Goal: Task Accomplishment & Management: Manage account settings

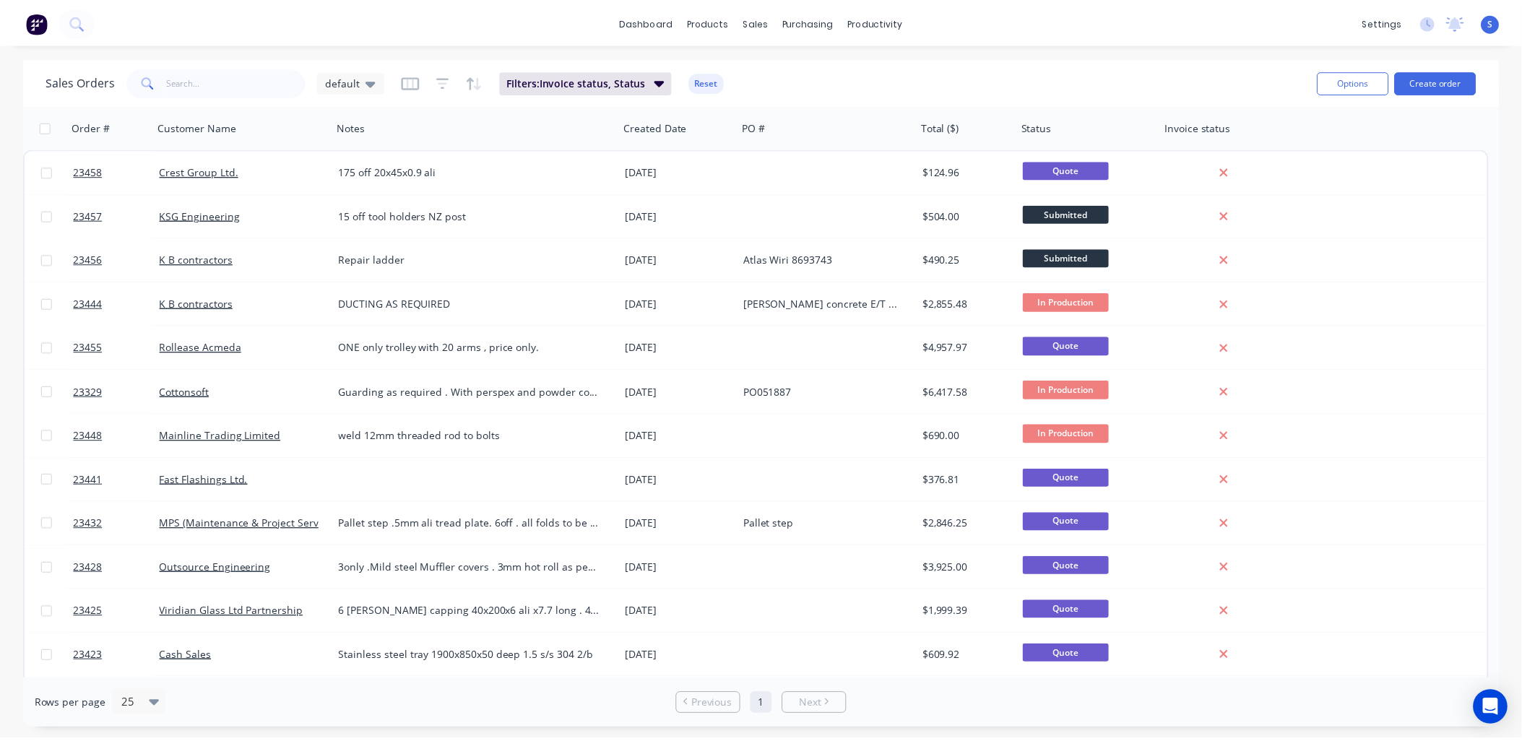
scroll to position [51, 0]
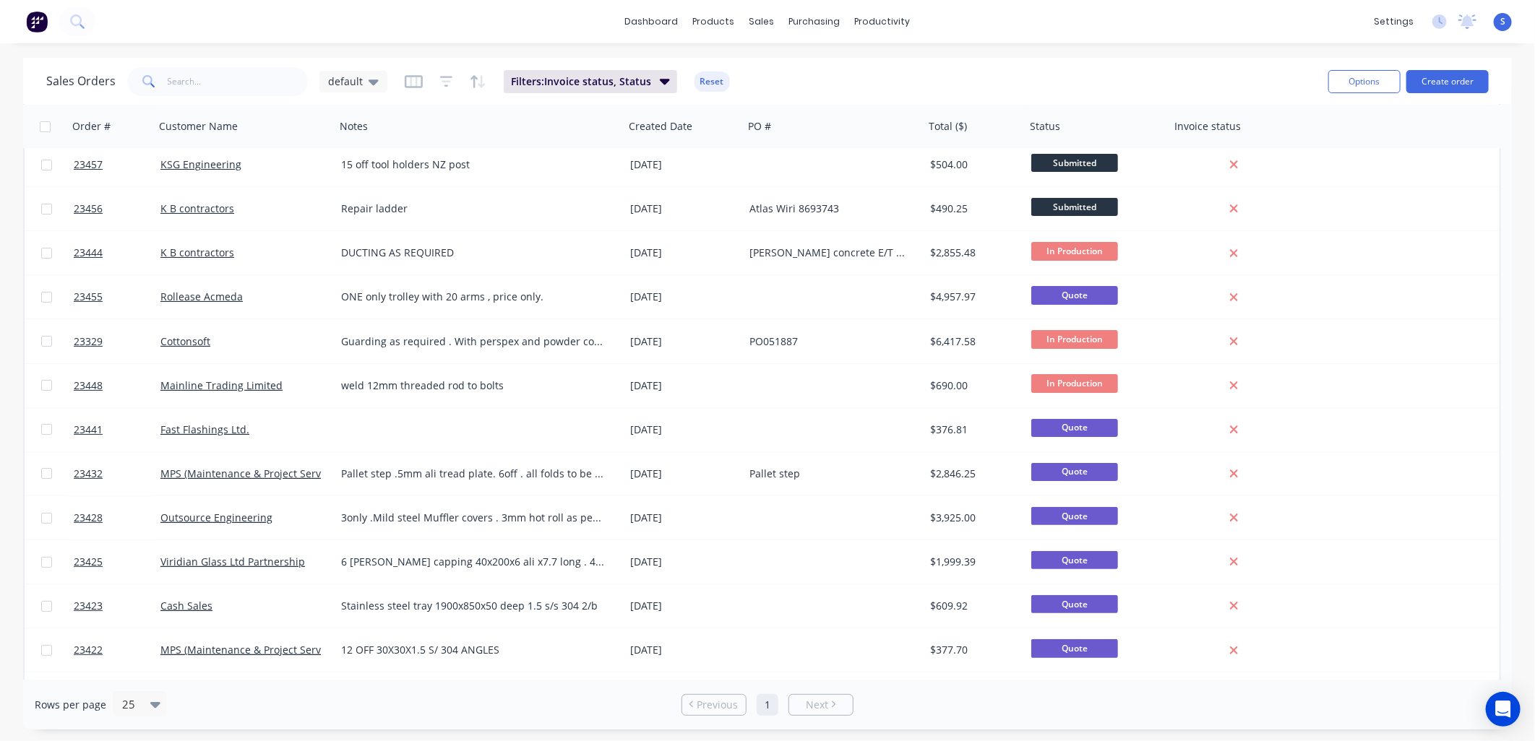
click at [1077, 205] on span "Submitted" at bounding box center [1074, 207] width 87 height 18
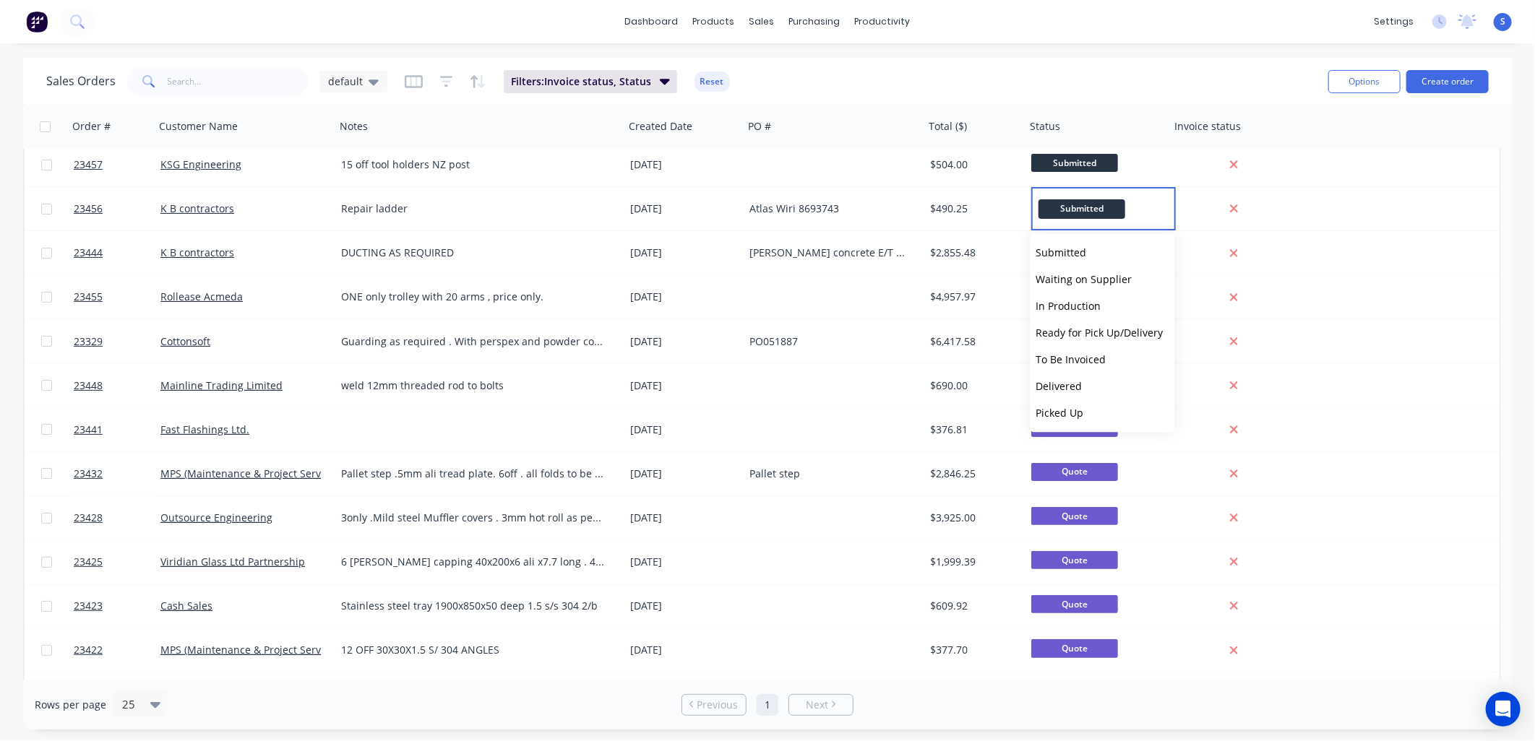
click at [1087, 306] on span "In Production" at bounding box center [1068, 306] width 65 height 14
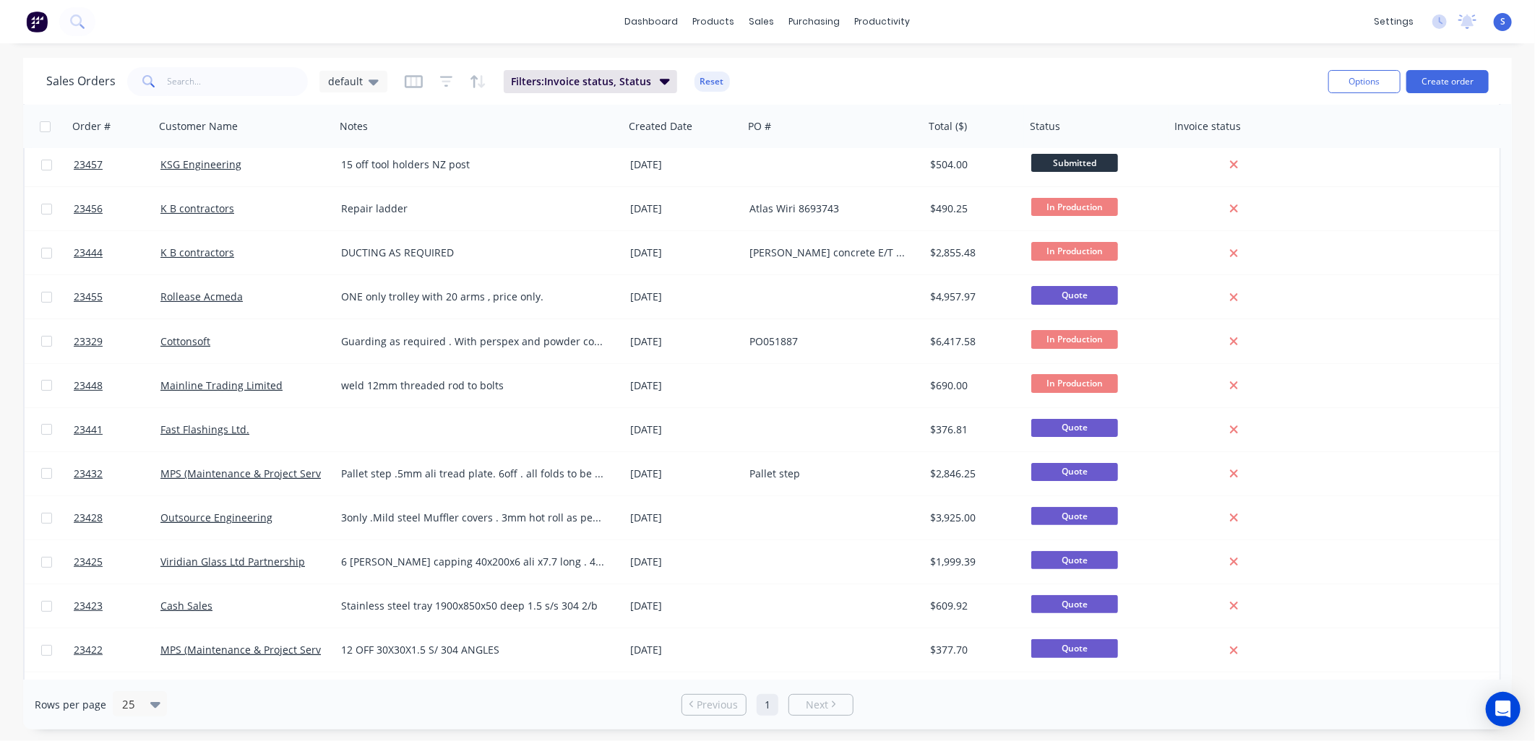
click at [119, 208] on link "23456" at bounding box center [117, 208] width 87 height 43
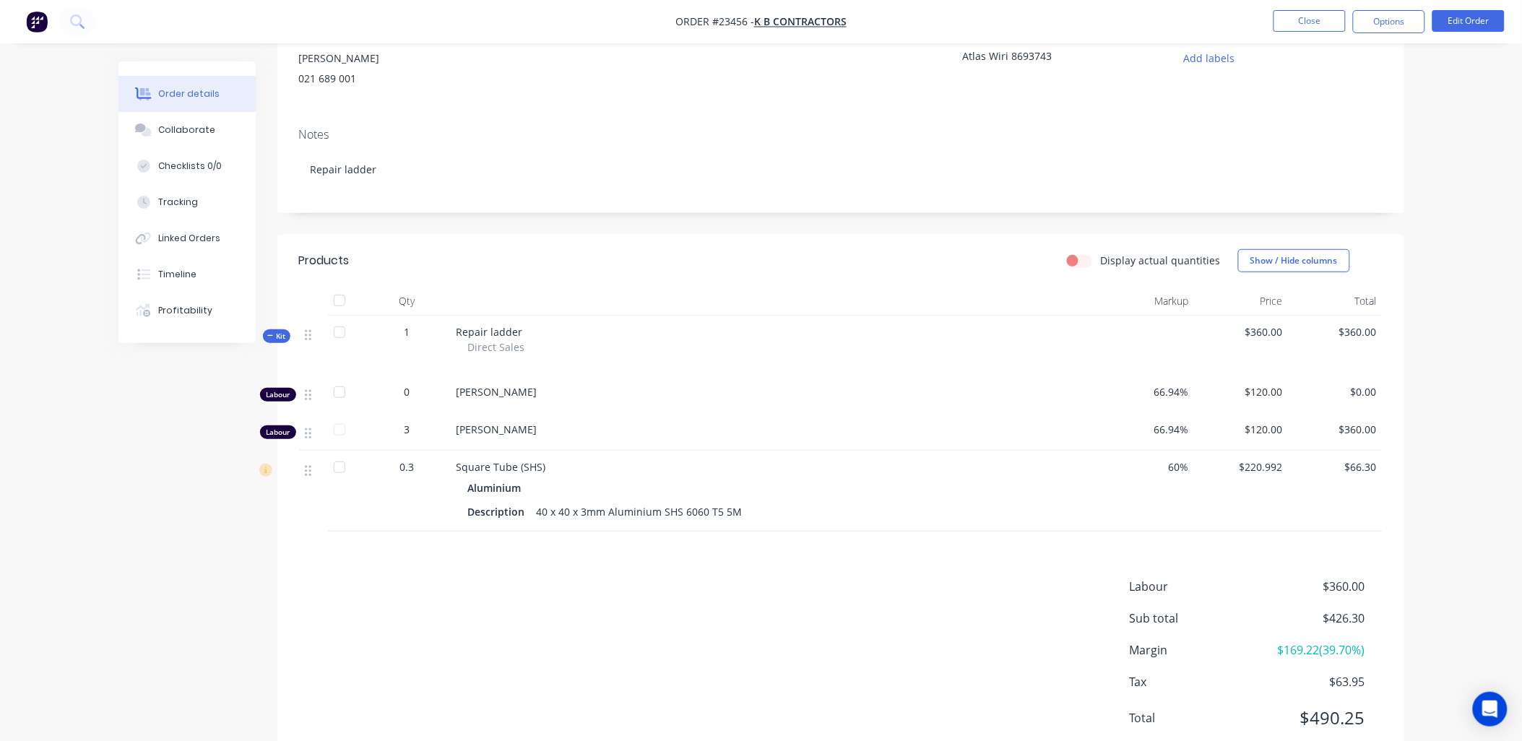
scroll to position [154, 0]
click at [1471, 17] on button "Edit Order" at bounding box center [1469, 21] width 72 height 22
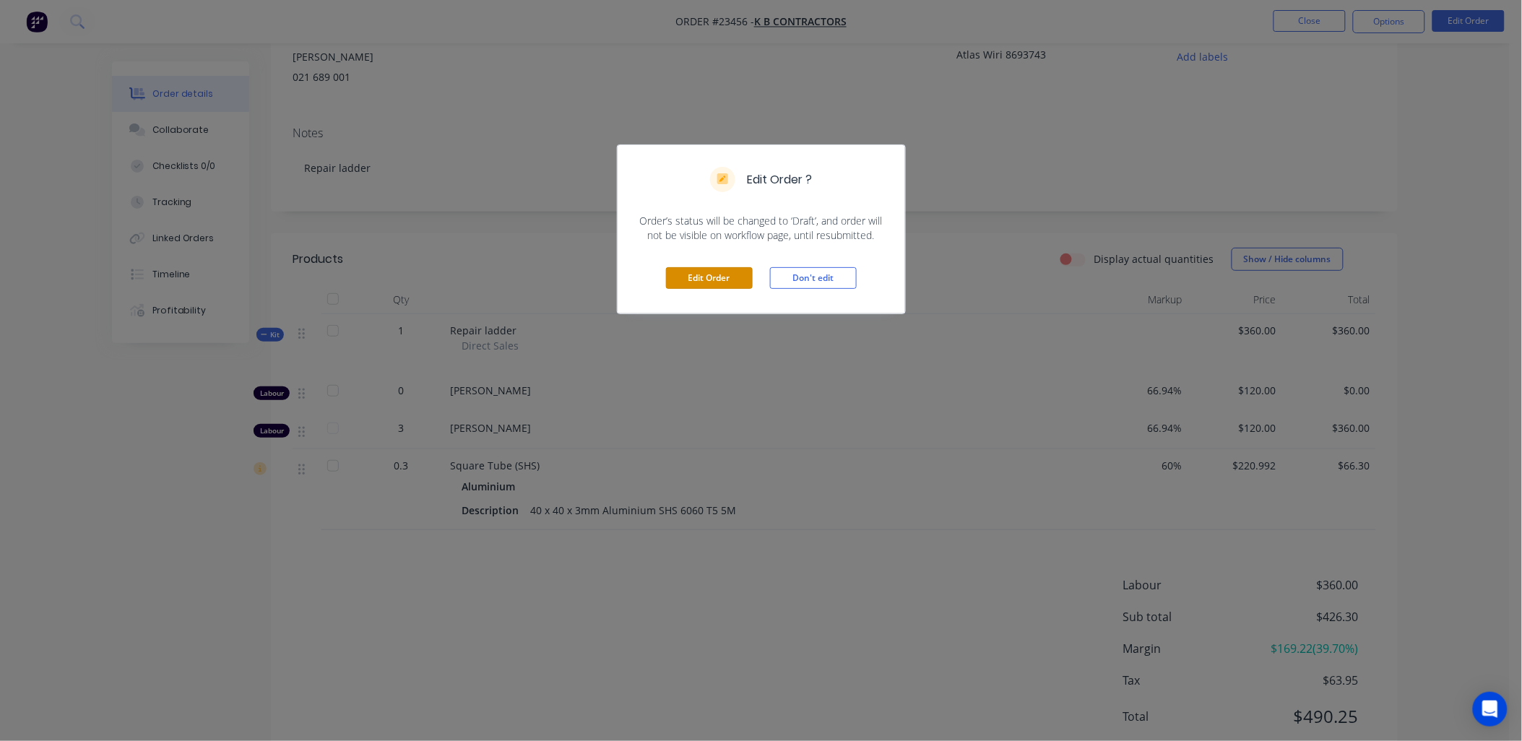
click at [711, 275] on button "Edit Order" at bounding box center [709, 278] width 87 height 22
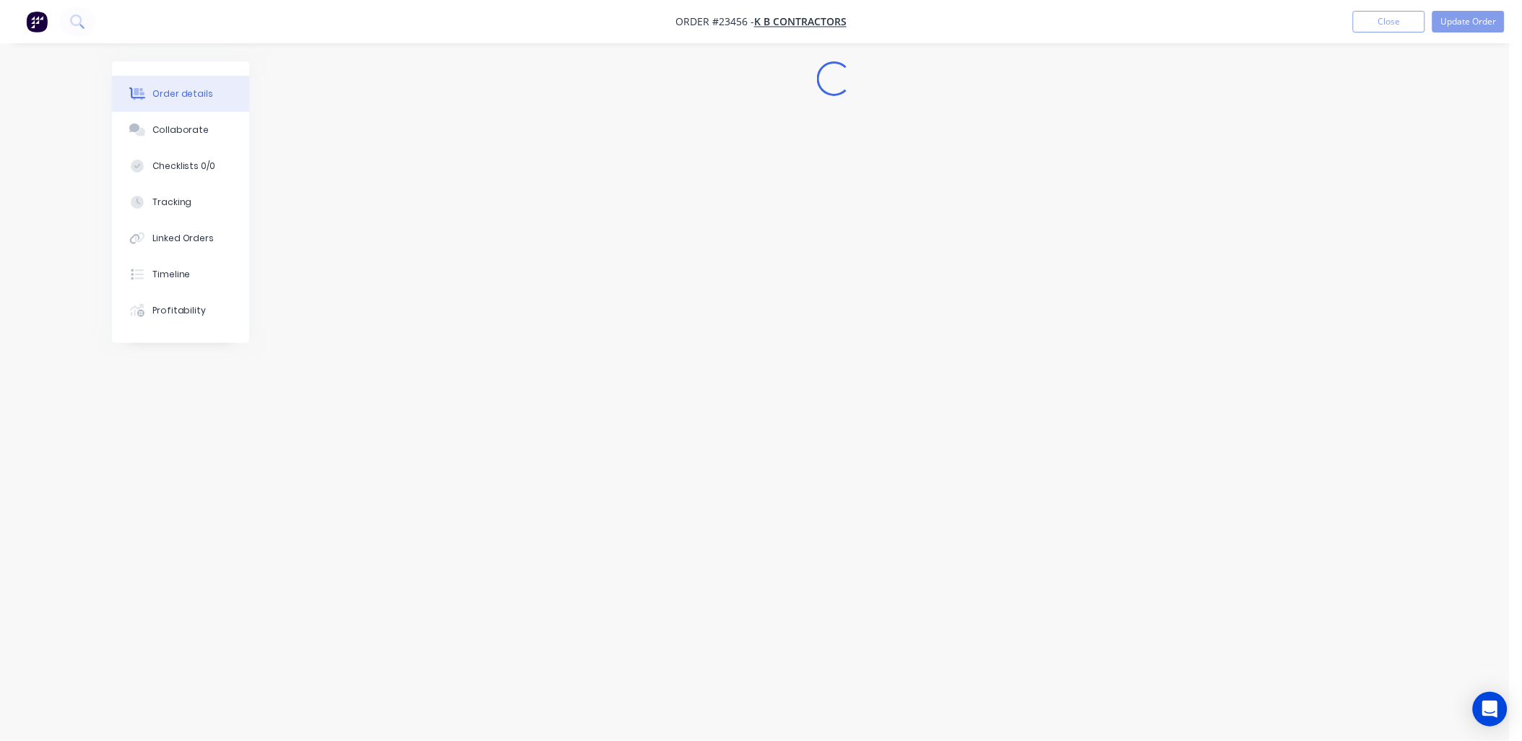
scroll to position [0, 0]
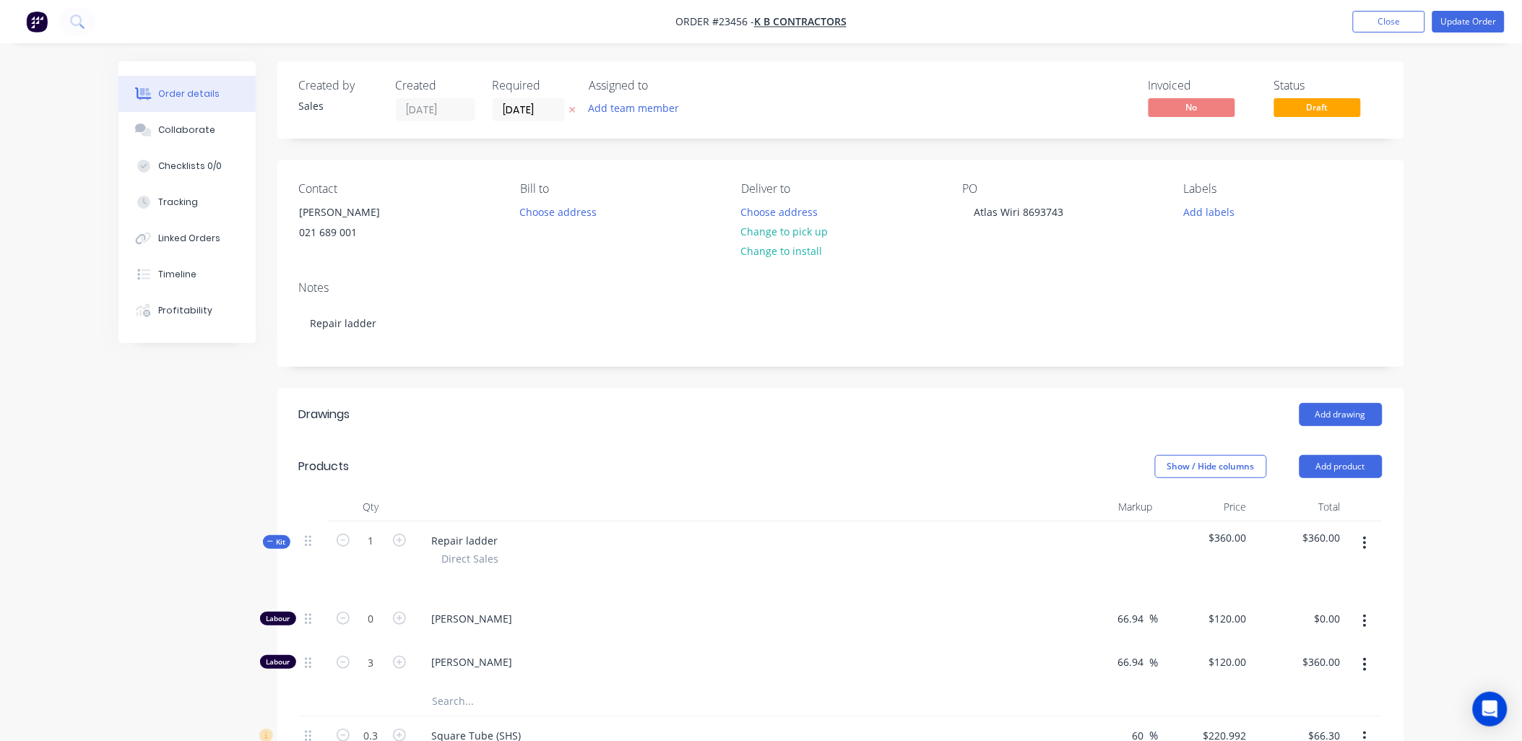
click at [340, 661] on icon "button" at bounding box center [343, 662] width 13 height 13
type input "2"
type input "$240.00"
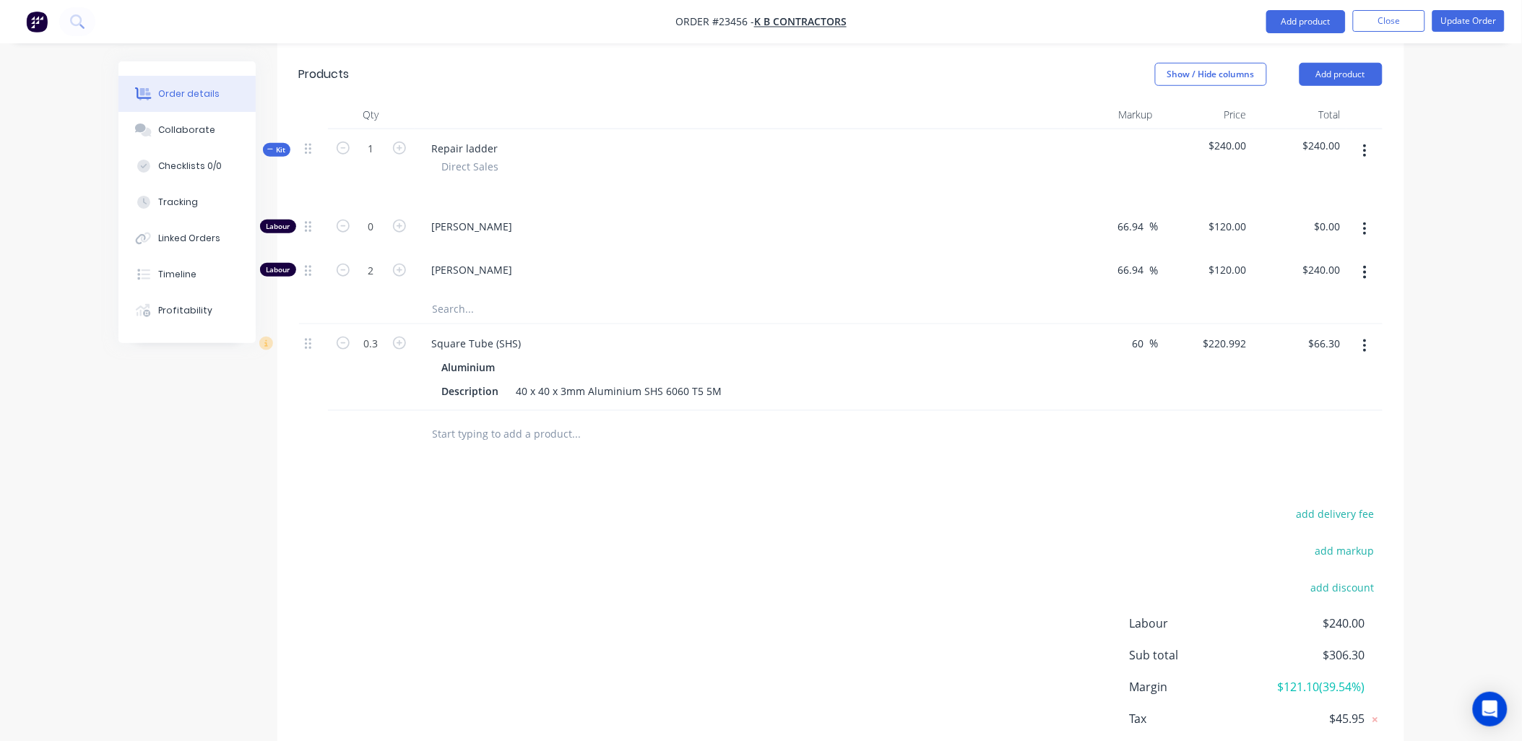
scroll to position [478, 0]
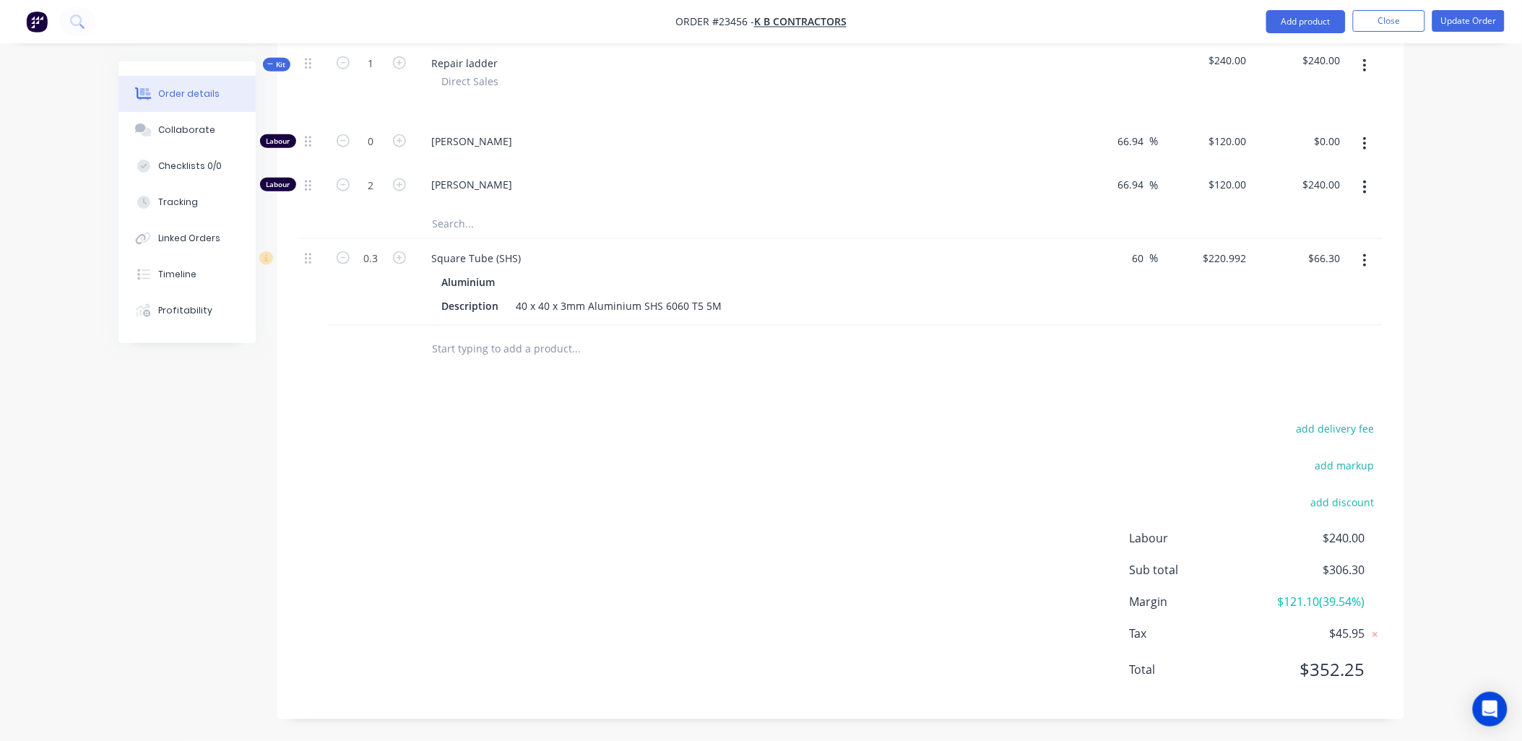
click at [1367, 264] on icon "button" at bounding box center [1365, 261] width 4 height 16
click at [1331, 381] on div "Delete" at bounding box center [1314, 385] width 111 height 21
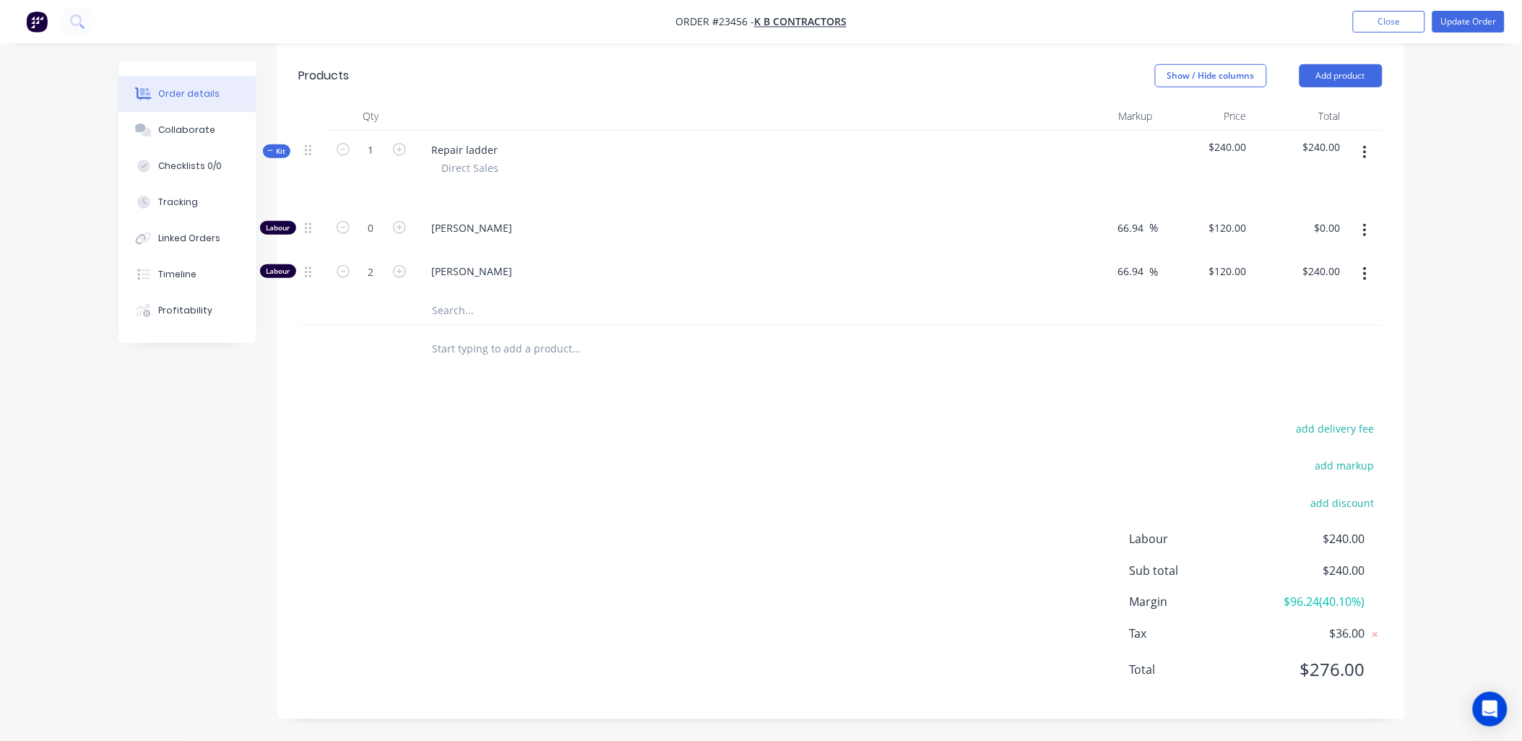
click at [445, 312] on input "text" at bounding box center [576, 310] width 289 height 29
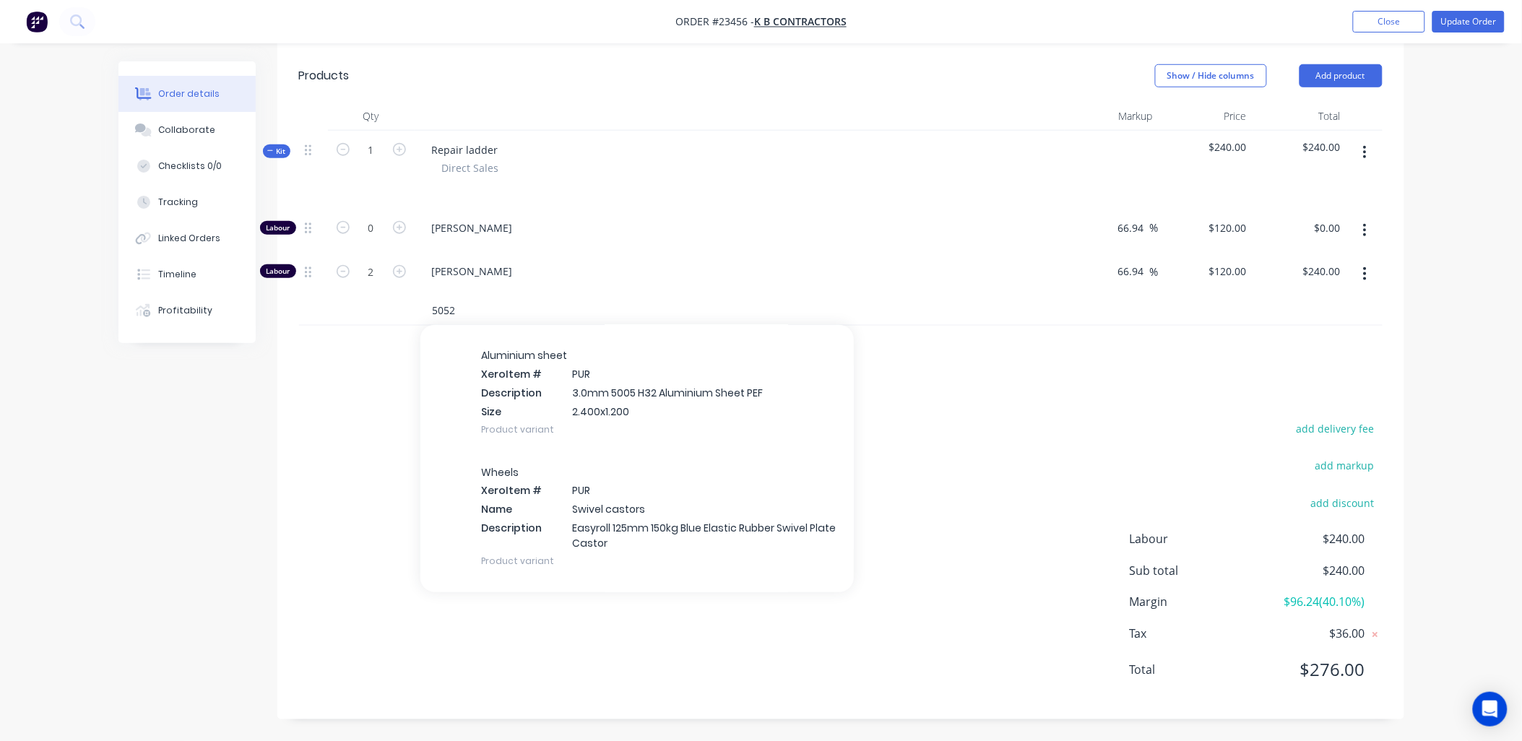
scroll to position [12984, 0]
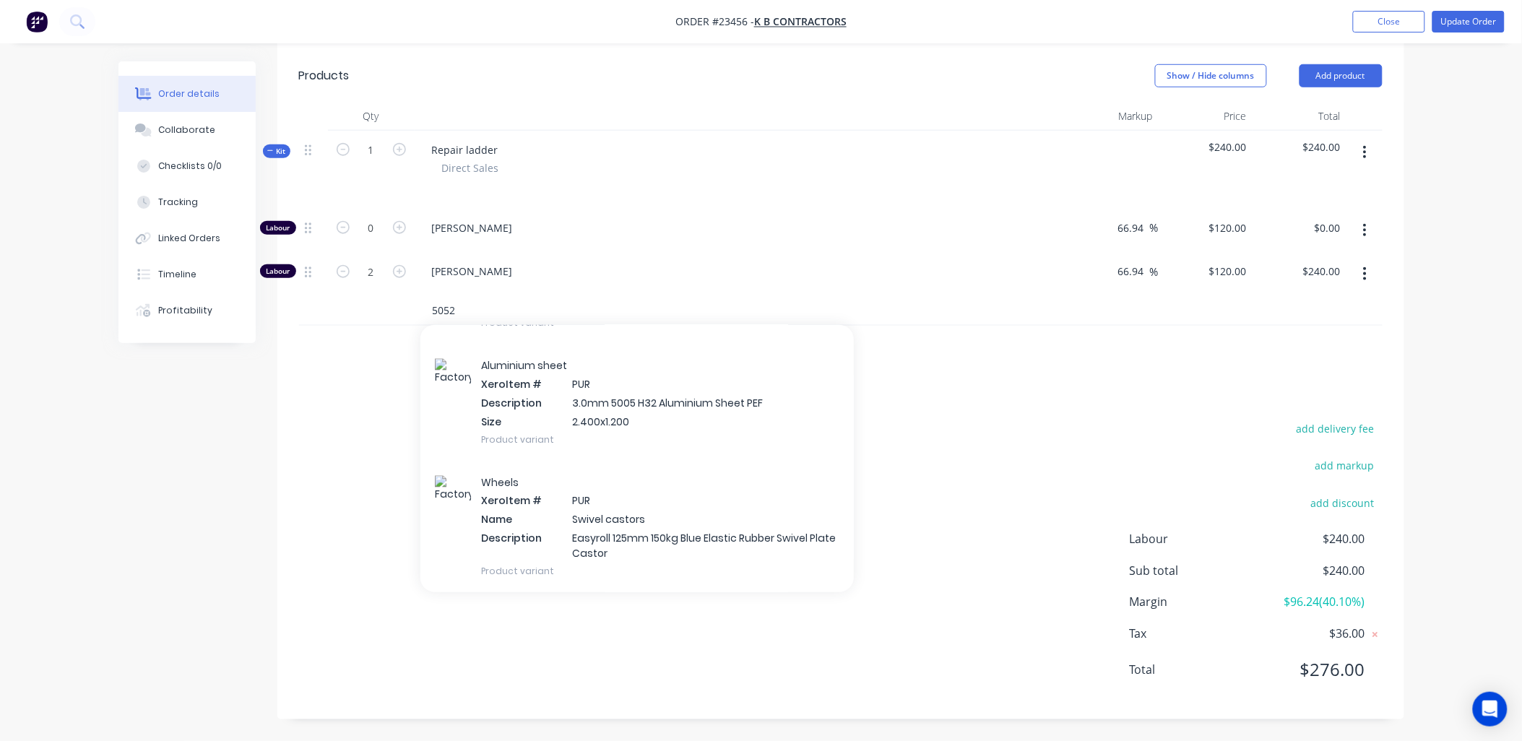
type input "5052"
click at [585, 449] on div "Aluminium sheet Xero Item # PUR Description 3.0mm 5005 H32 Aluminium Sheet PEF …" at bounding box center [638, 403] width 434 height 116
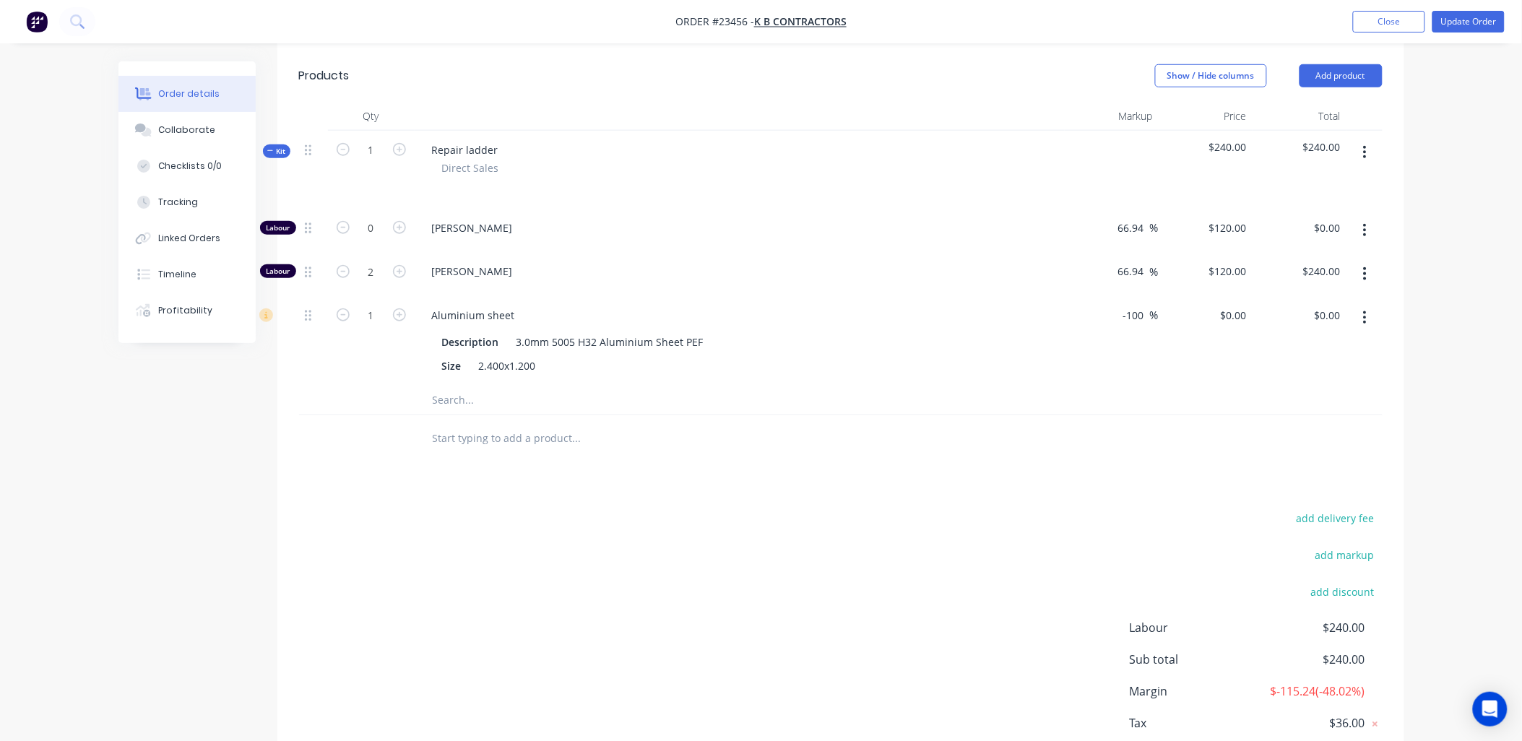
drag, startPoint x: 1144, startPoint y: 311, endPoint x: 1121, endPoint y: 312, distance: 23.2
click at [1121, 312] on div "-100 -100 %" at bounding box center [1137, 315] width 43 height 21
type input "60"
type input "$338.368"
type input "$338.37"
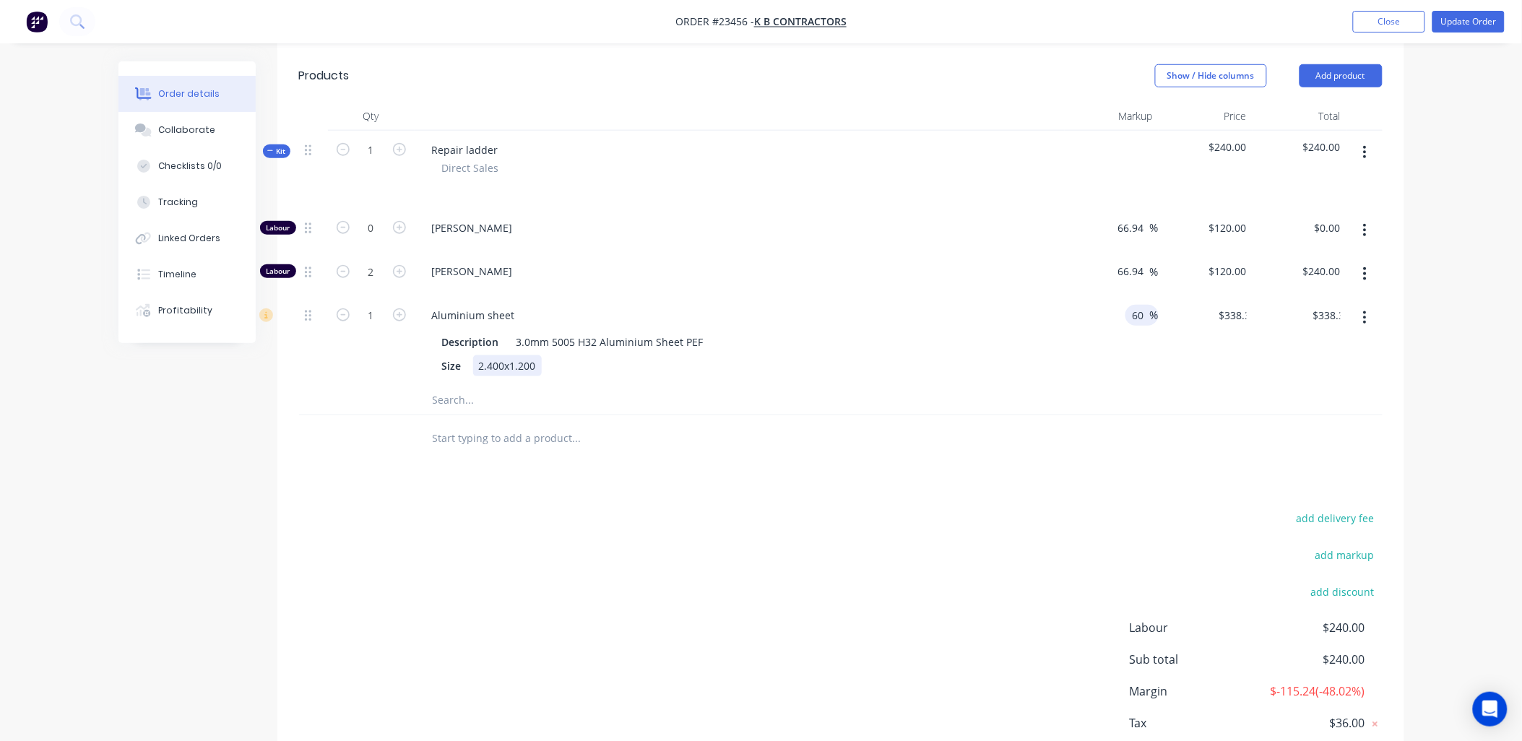
drag, startPoint x: 1008, startPoint y: 356, endPoint x: 988, endPoint y: 360, distance: 19.8
click at [1005, 356] on div "Description 3.0mm 5005 H32 Aluminium Sheet PEF Size 2.400x1.200" at bounding box center [740, 353] width 639 height 48
type input "0.1"
type input "$33.84"
click at [840, 421] on div at bounding box center [675, 438] width 520 height 47
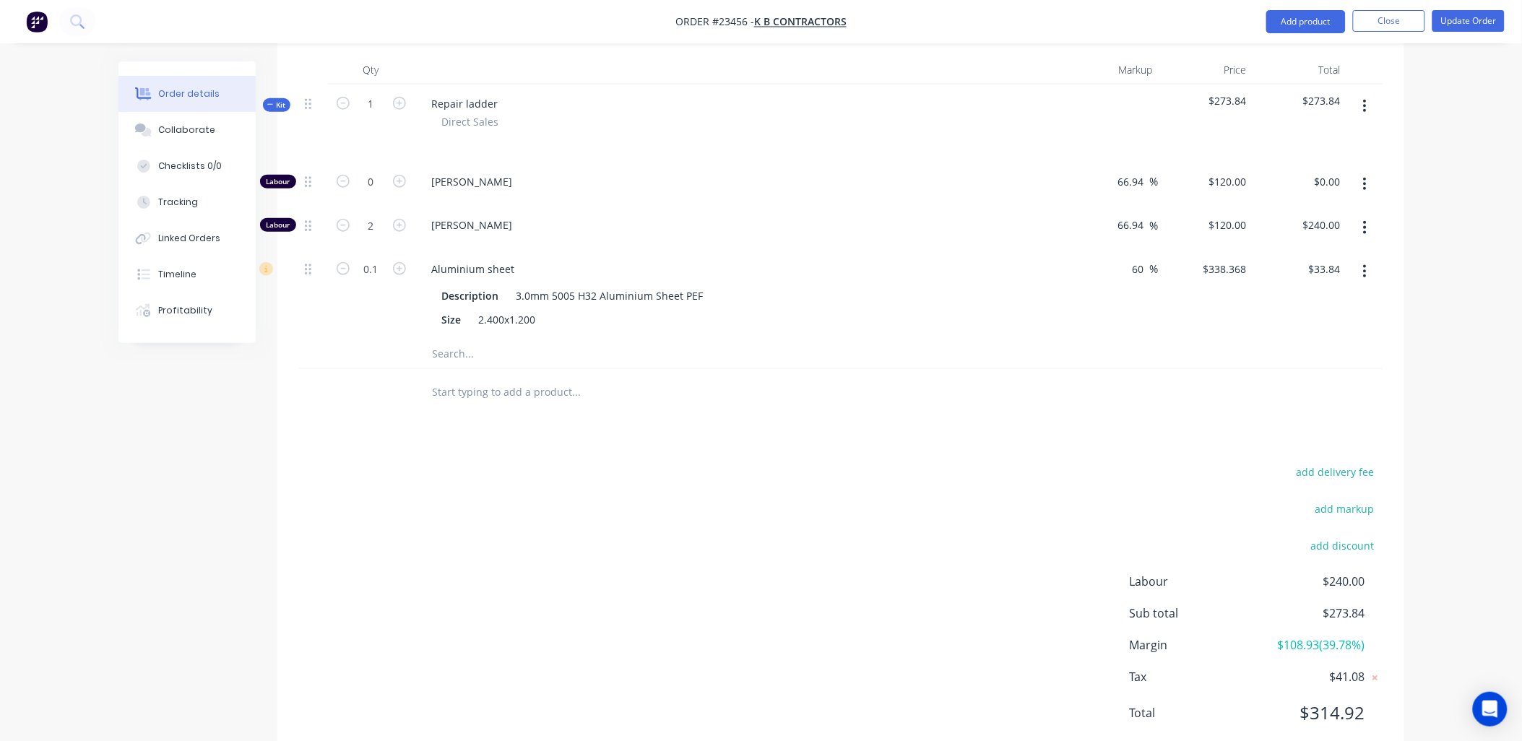
scroll to position [436, 0]
click at [1476, 15] on button "Update Order" at bounding box center [1469, 21] width 72 height 22
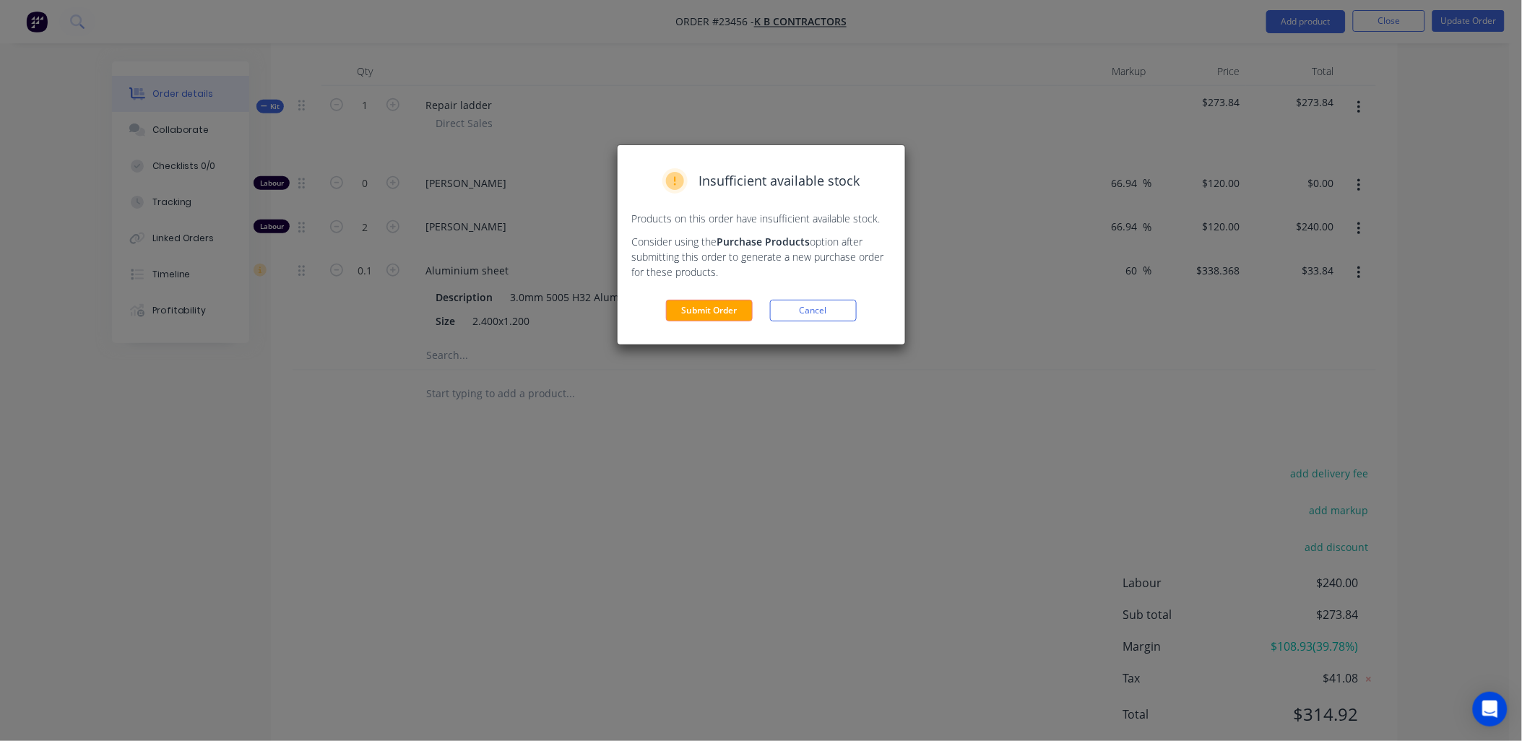
click at [707, 309] on button "Submit Order" at bounding box center [709, 311] width 87 height 22
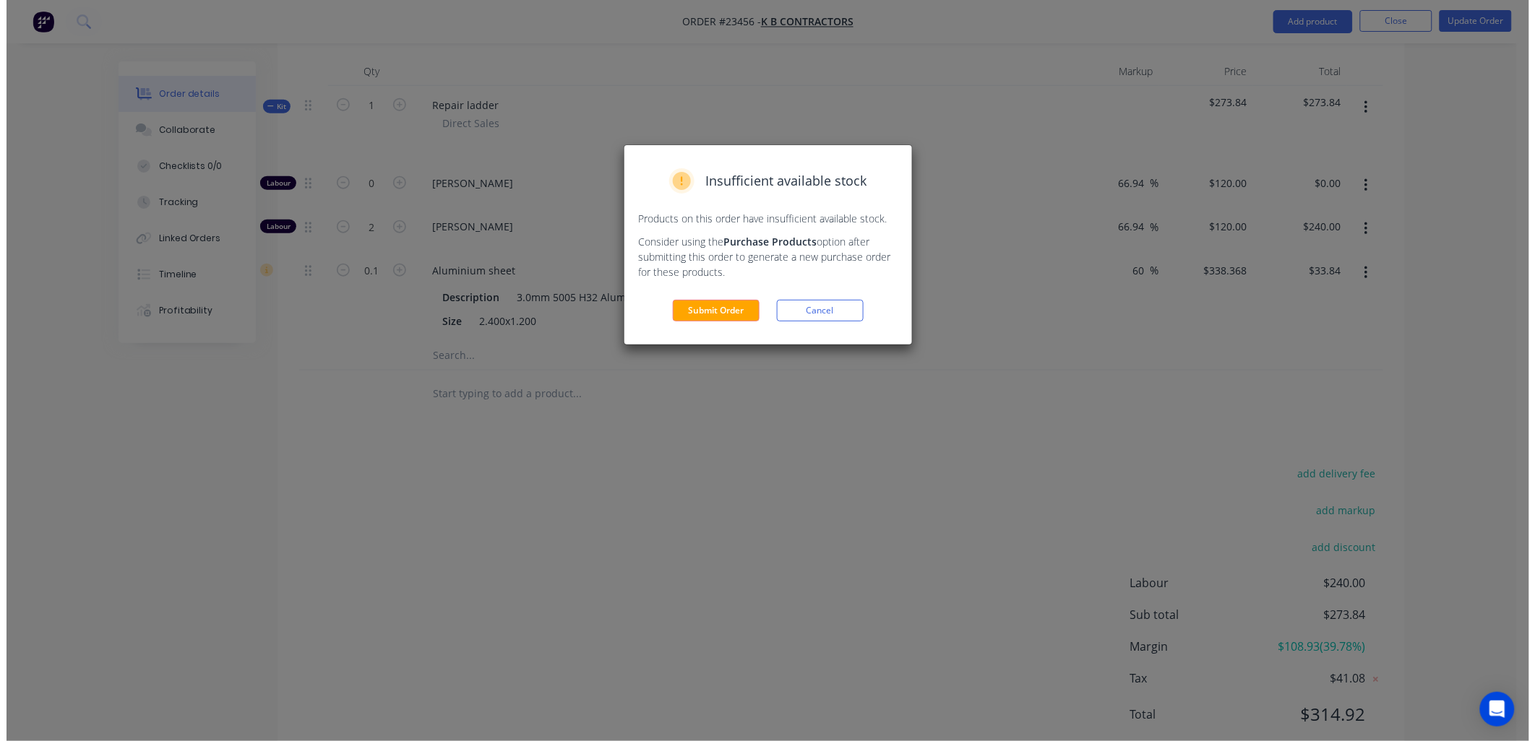
scroll to position [0, 0]
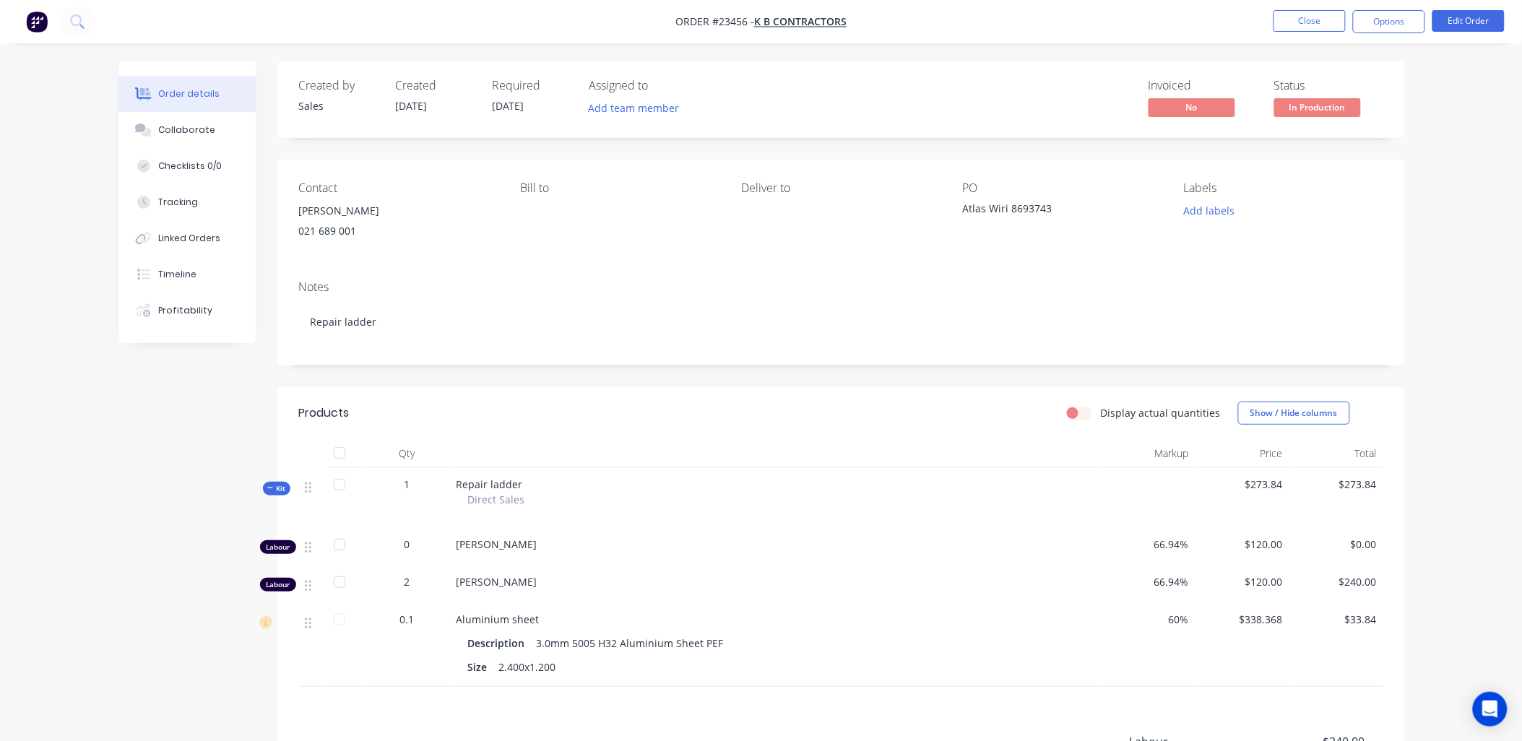
click at [1303, 20] on button "Close" at bounding box center [1310, 21] width 72 height 22
